Goal: Contribute content: Contribute content

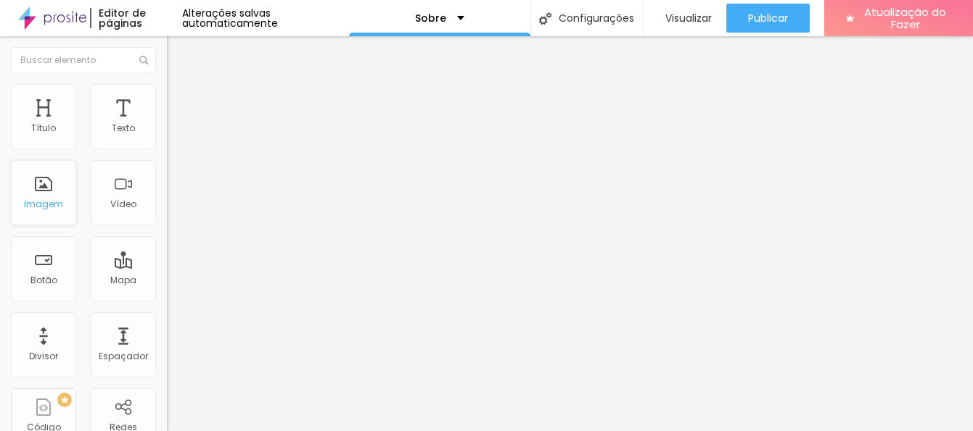
click at [38, 200] on font "Imagem" at bounding box center [43, 204] width 39 height 12
click at [44, 193] on div "Imagem" at bounding box center [43, 192] width 65 height 65
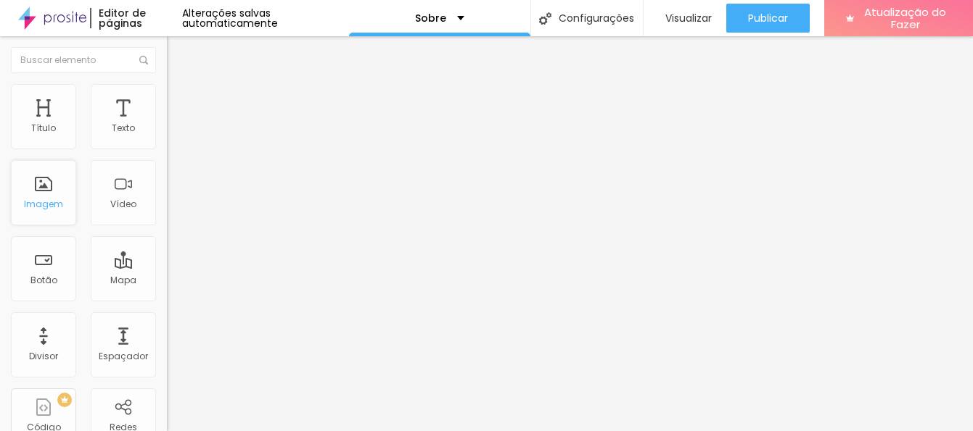
click at [44, 193] on div "Imagem" at bounding box center [43, 192] width 65 height 65
click at [44, 184] on div "Imagem" at bounding box center [43, 192] width 65 height 65
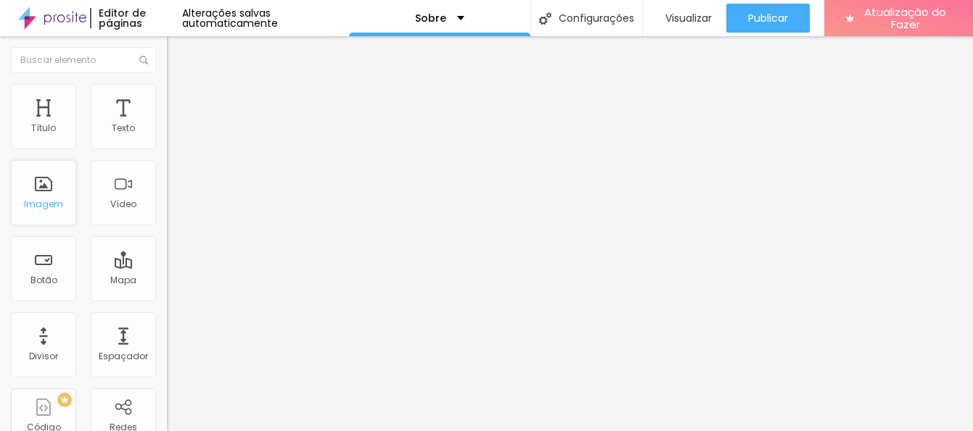
click at [44, 184] on div "Imagem" at bounding box center [43, 192] width 65 height 65
click at [109, 60] on input "text" at bounding box center [83, 60] width 145 height 26
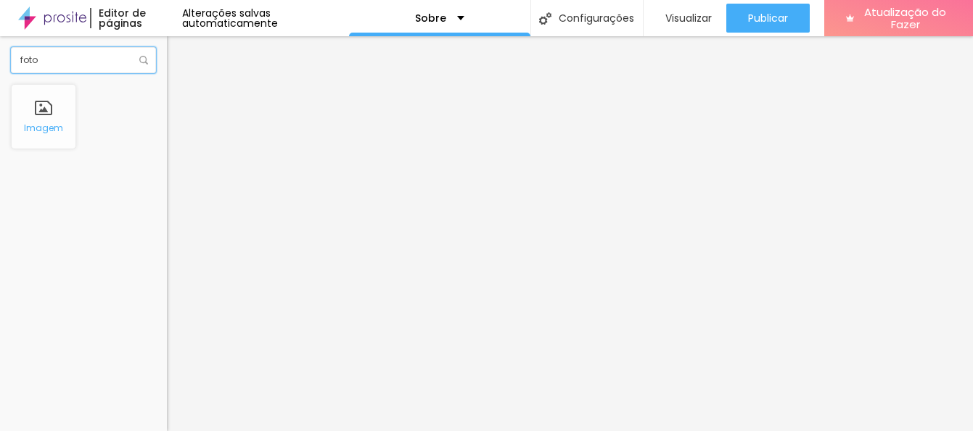
type input "foto"
click at [42, 113] on div "Imagem" at bounding box center [43, 116] width 65 height 65
click at [43, 115] on div "Imagem" at bounding box center [43, 116] width 65 height 65
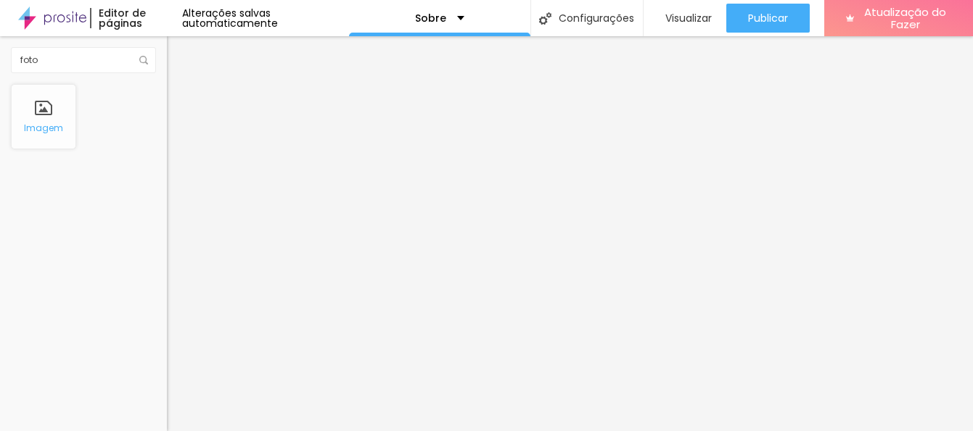
click at [42, 133] on font "Imagem" at bounding box center [43, 128] width 39 height 12
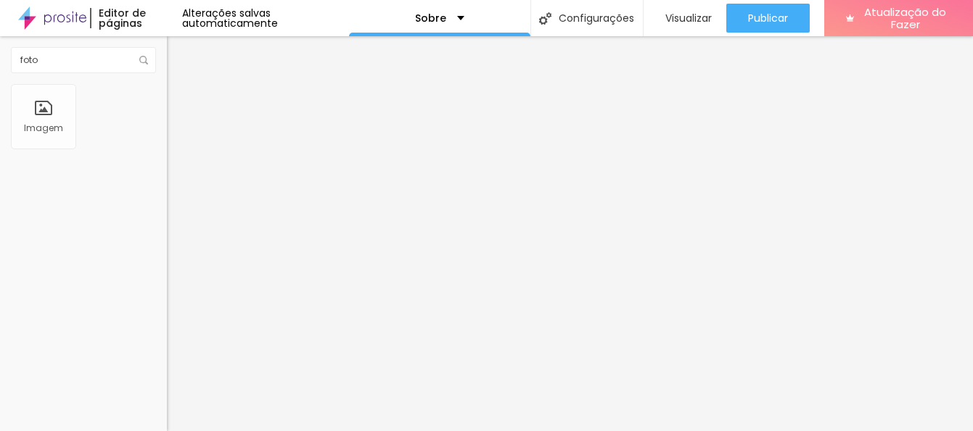
click at [167, 328] on div "Editar nulo Conteúdo Estilo Avançado Alinhamento" at bounding box center [250, 233] width 167 height 395
click at [167, 281] on div "Editar nulo Conteúdo Estilo Avançado Alinhamento" at bounding box center [250, 233] width 167 height 395
click at [178, 47] on img "button" at bounding box center [184, 53] width 12 height 12
click at [167, 50] on button "Editar nulo" at bounding box center [250, 52] width 167 height 33
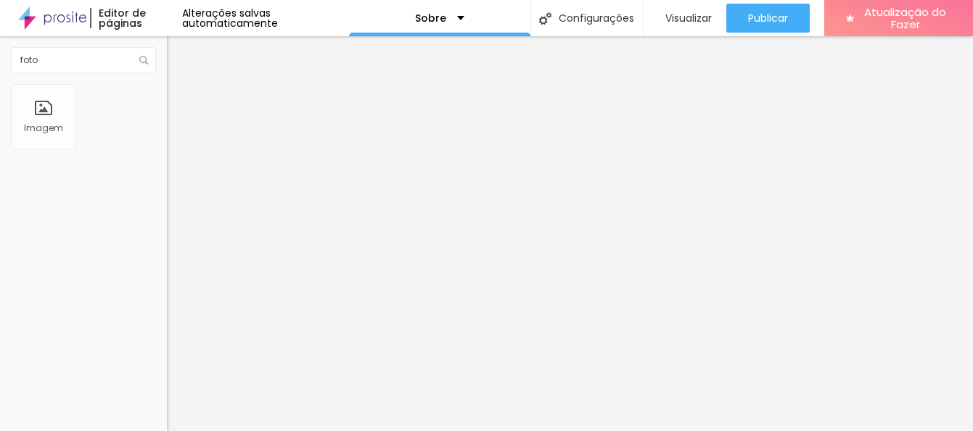
click at [167, 50] on button "Editar nulo" at bounding box center [250, 52] width 167 height 33
click at [167, 337] on div "Editar nulo Estilo Avançado 16 Tamanho do texto 0 Espaço entre letras 1.3 Altur…" at bounding box center [250, 233] width 167 height 395
click at [38, 114] on div "Imagem" at bounding box center [43, 116] width 65 height 65
click at [39, 115] on div "Imagem" at bounding box center [43, 116] width 65 height 65
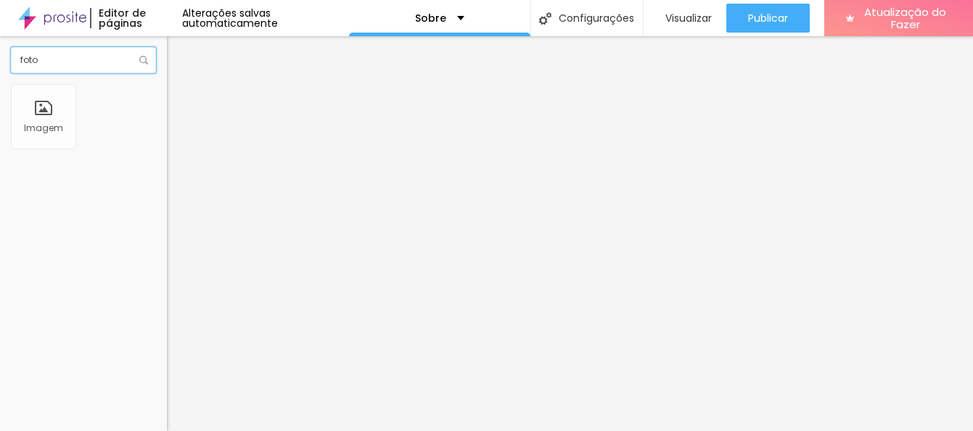
click at [75, 62] on input "foto" at bounding box center [83, 60] width 145 height 26
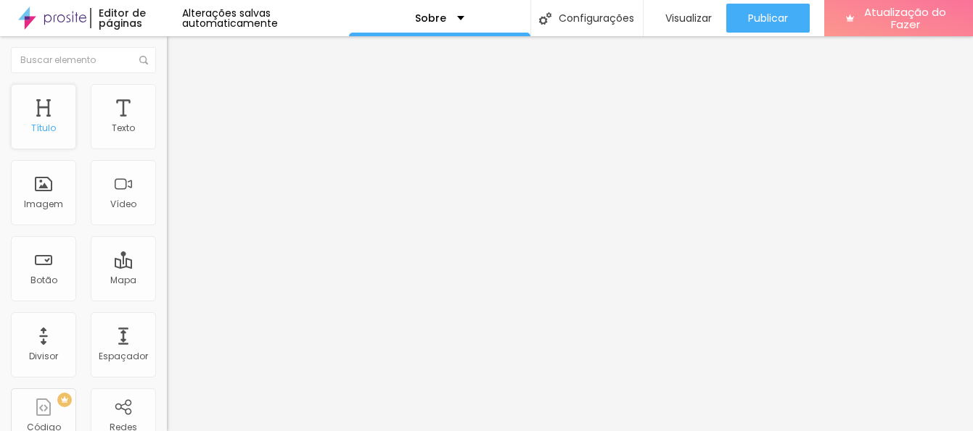
click at [46, 133] on font "Título" at bounding box center [43, 128] width 25 height 12
click at [99, 134] on div "Texto" at bounding box center [123, 116] width 65 height 65
click at [44, 191] on div "Imagem" at bounding box center [43, 192] width 65 height 65
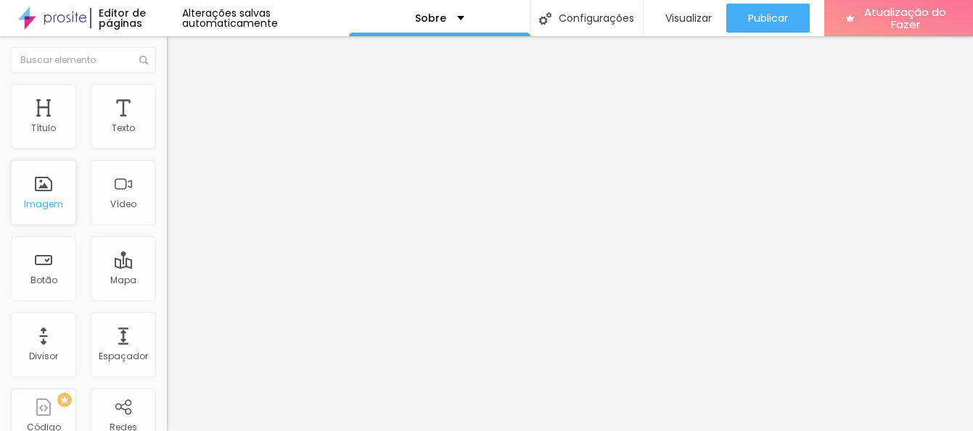
click at [44, 191] on div "Imagem" at bounding box center [43, 192] width 65 height 65
click at [48, 191] on div "Imagem" at bounding box center [43, 192] width 65 height 65
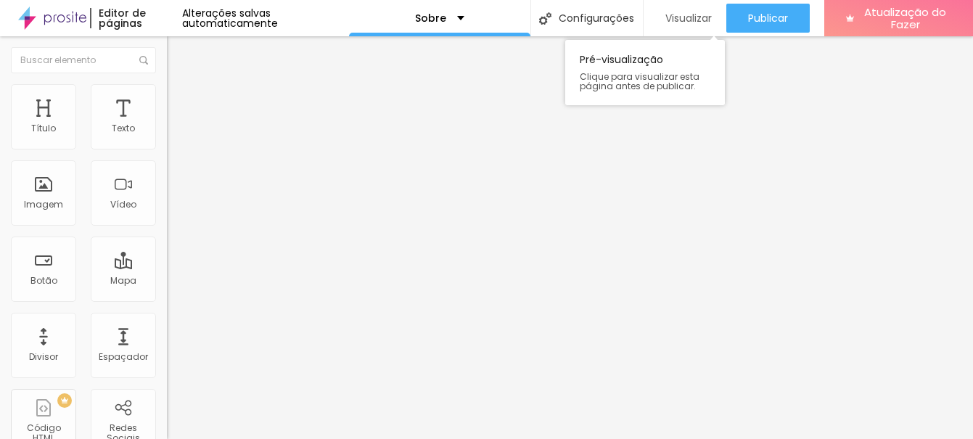
click at [674, 19] on font "Visualizar" at bounding box center [688, 18] width 46 height 15
